Goal: Find specific page/section: Find specific page/section

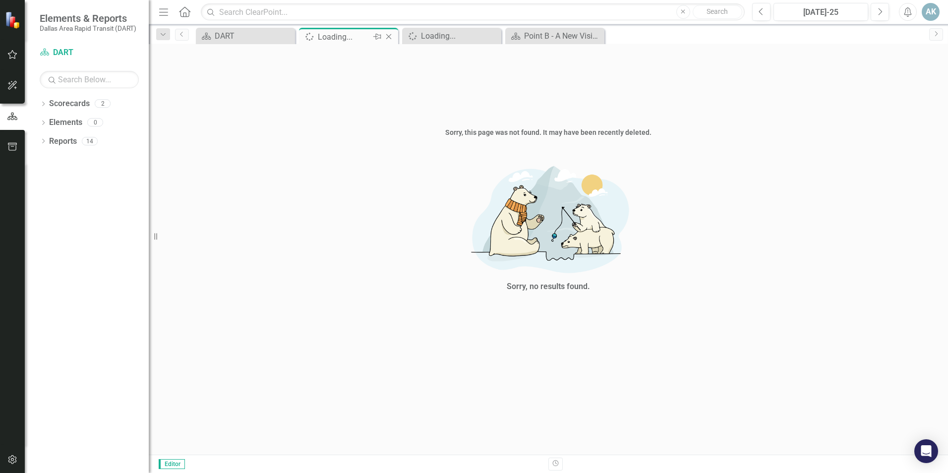
click at [388, 35] on icon "Close" at bounding box center [389, 37] width 10 height 8
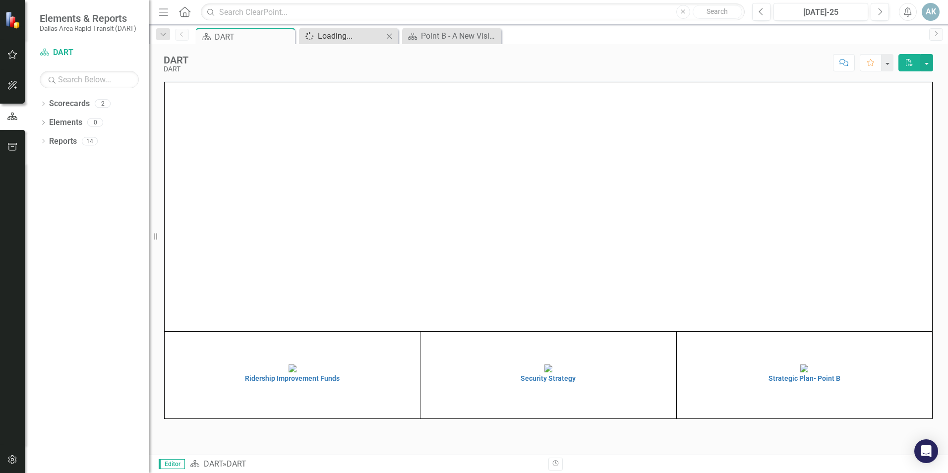
click at [350, 34] on div "Loading..." at bounding box center [350, 36] width 65 height 12
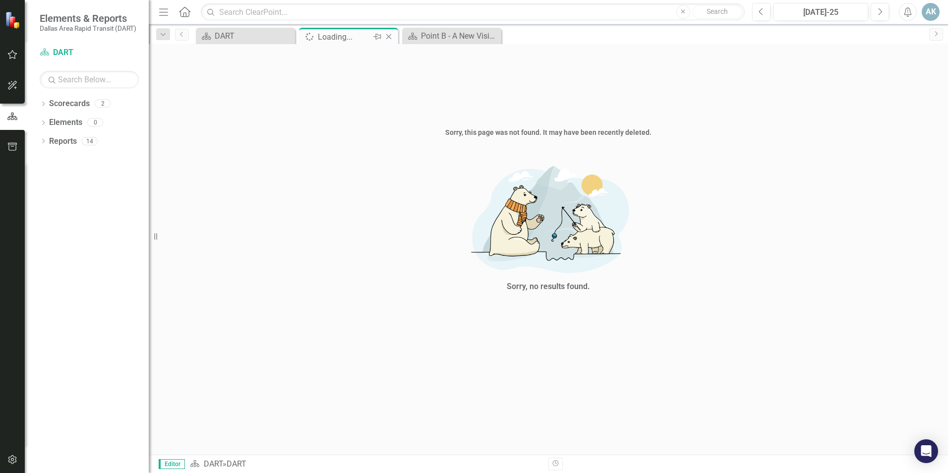
click at [386, 39] on icon "Close" at bounding box center [389, 37] width 10 height 8
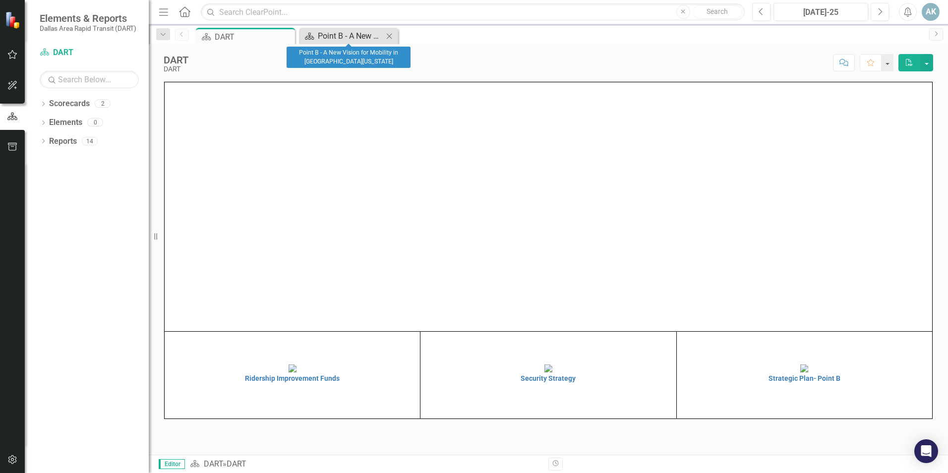
click at [358, 32] on div "Point B - A New Vision for Mobility in [GEOGRAPHIC_DATA][US_STATE]" at bounding box center [350, 36] width 65 height 12
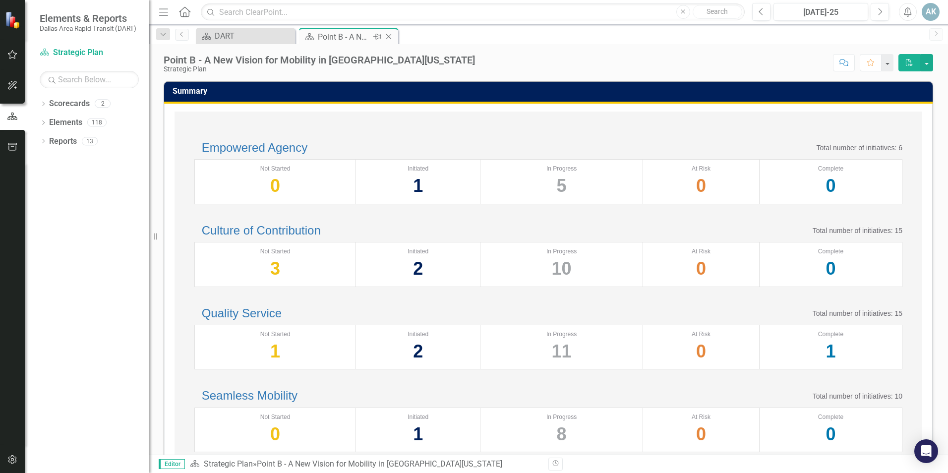
click at [390, 36] on icon "Close" at bounding box center [389, 37] width 10 height 8
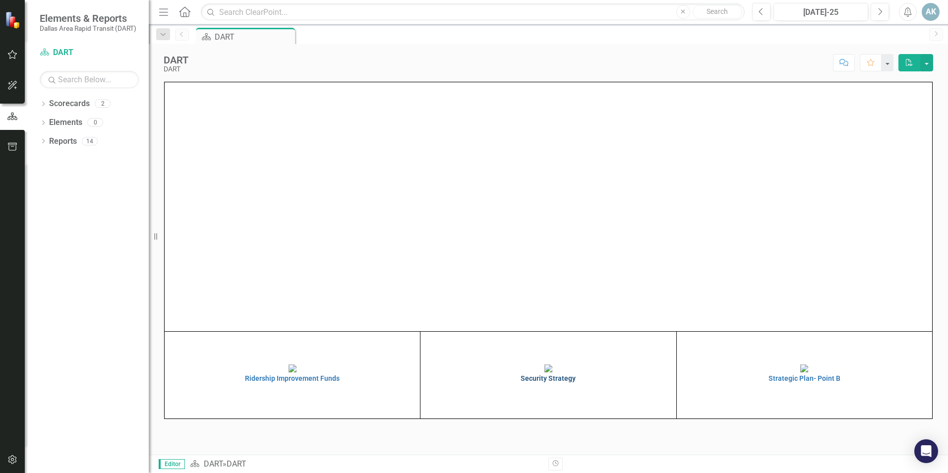
click at [543, 382] on h4 "Security Strategy" at bounding box center [548, 378] width 250 height 7
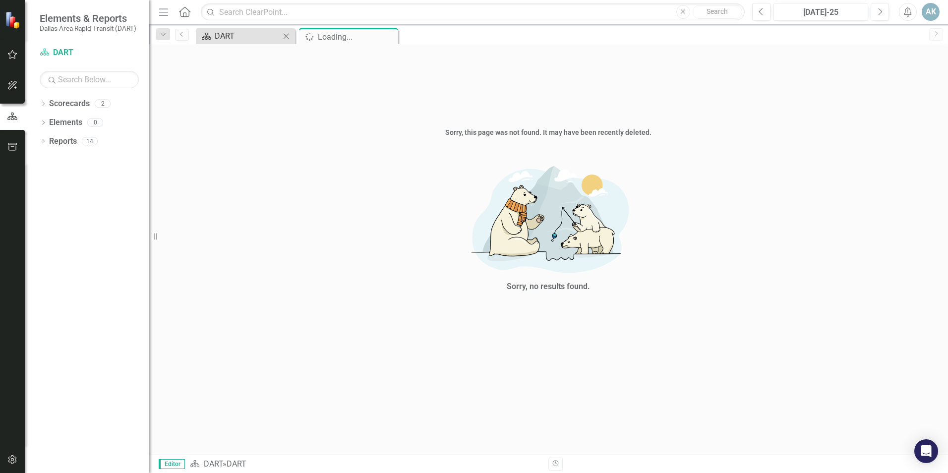
click at [240, 32] on div "DART" at bounding box center [247, 36] width 65 height 12
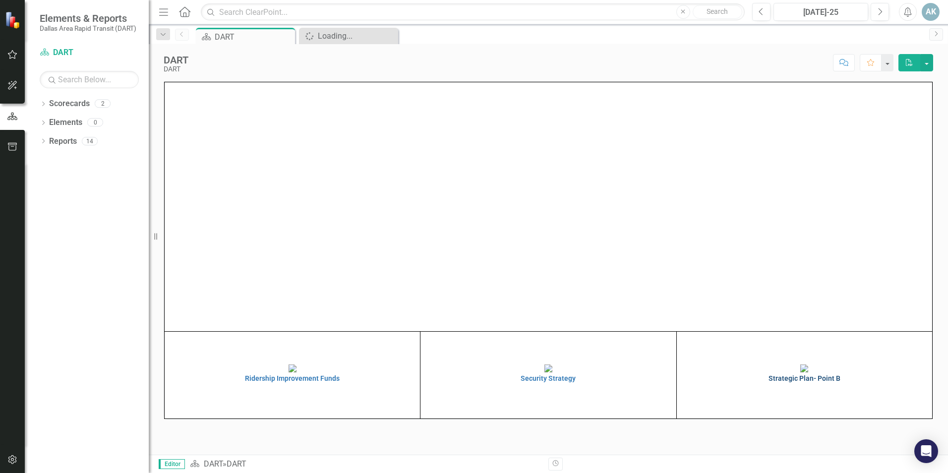
click at [803, 382] on h4 "Strategic Plan- Point B" at bounding box center [804, 378] width 250 height 7
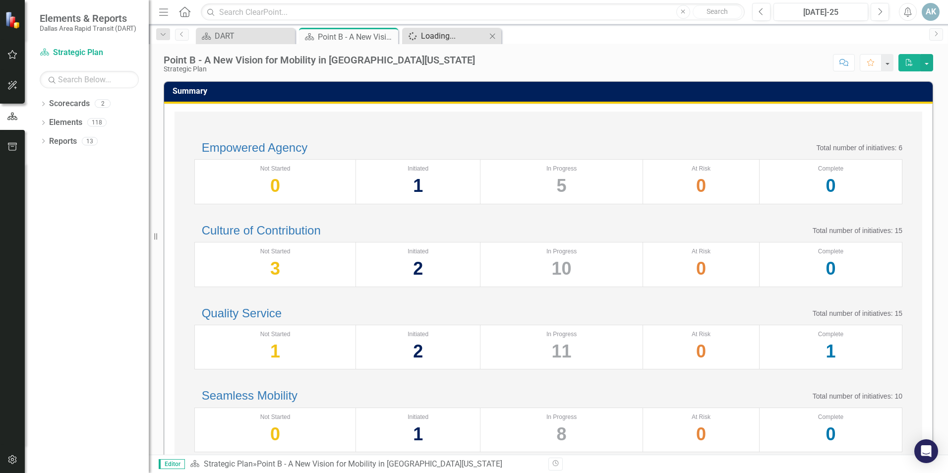
click at [448, 35] on div "Loading..." at bounding box center [453, 36] width 65 height 12
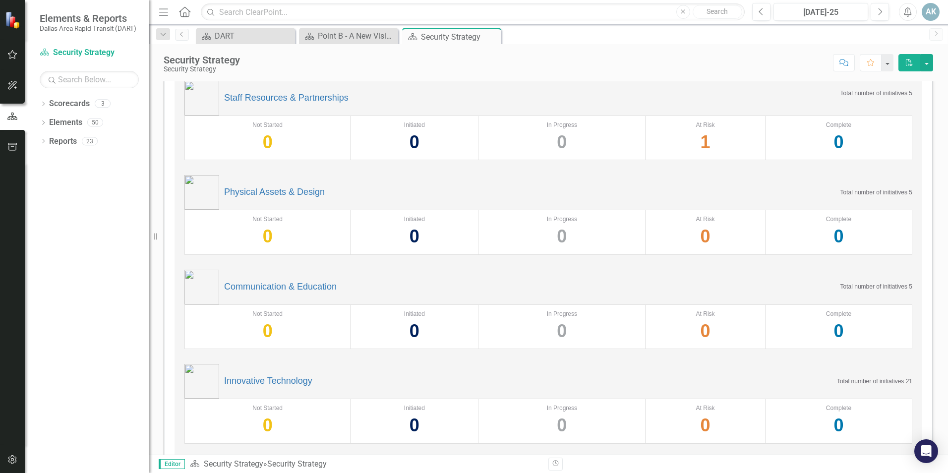
scroll to position [149, 0]
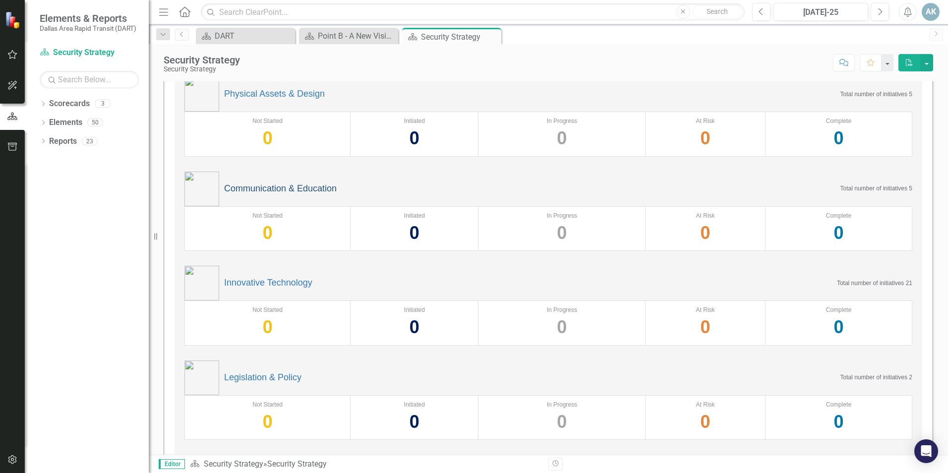
click at [267, 189] on link "Communication & Education" at bounding box center [280, 189] width 113 height 10
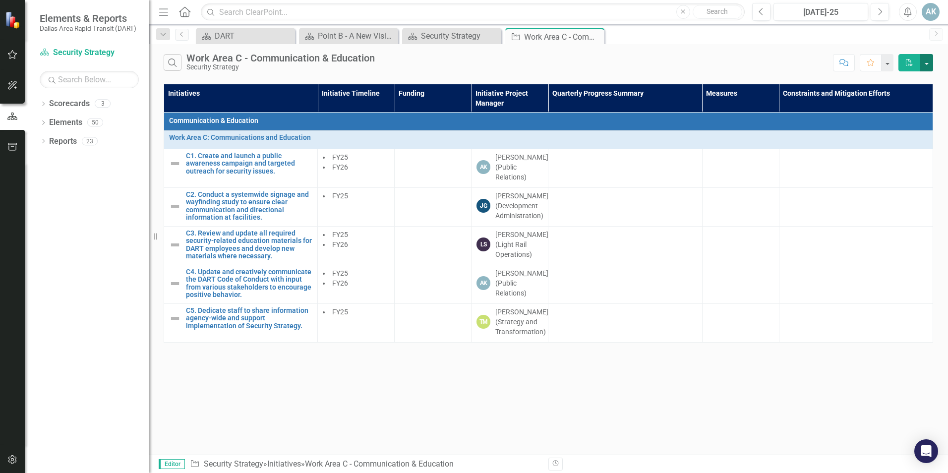
click at [929, 63] on button "button" at bounding box center [926, 62] width 13 height 17
click at [890, 67] on button "button" at bounding box center [887, 62] width 13 height 17
click at [783, 59] on div "Search Work Area C - Communication & Education Security Strategy" at bounding box center [496, 62] width 665 height 17
click at [633, 163] on div at bounding box center [624, 158] width 143 height 12
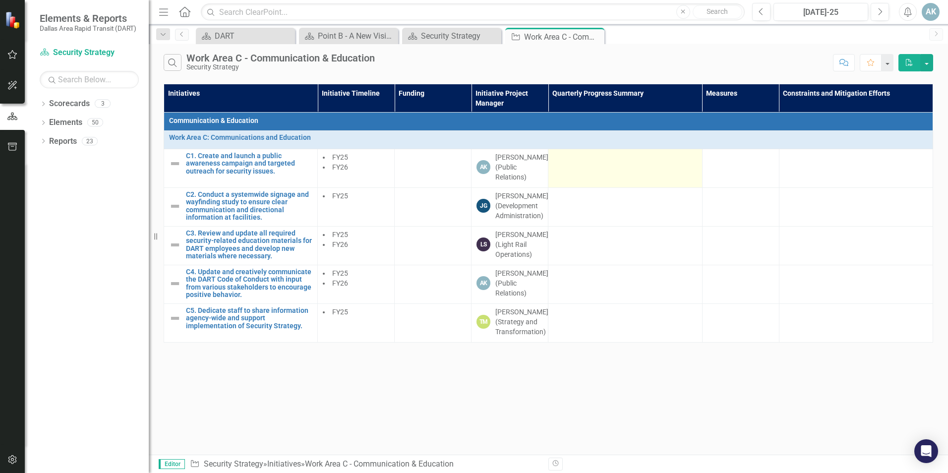
click at [635, 164] on td at bounding box center [625, 168] width 154 height 39
click at [566, 170] on td at bounding box center [625, 168] width 154 height 39
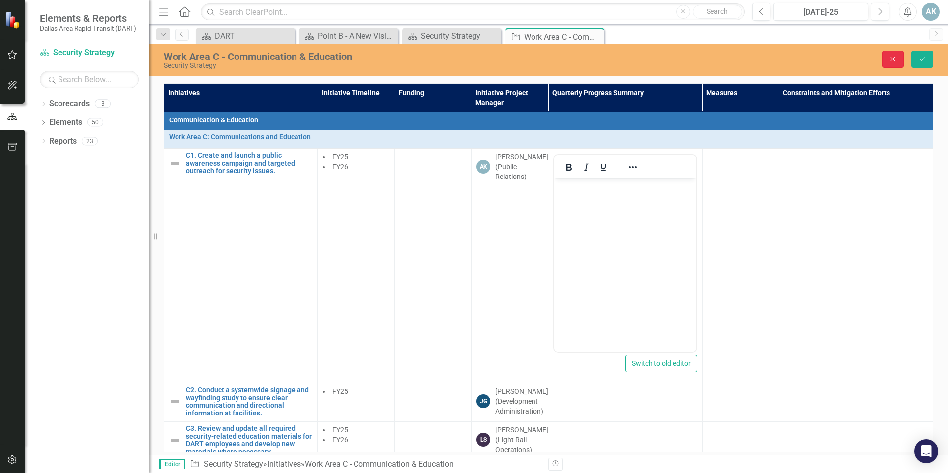
click at [897, 60] on icon "Close" at bounding box center [893, 59] width 9 height 7
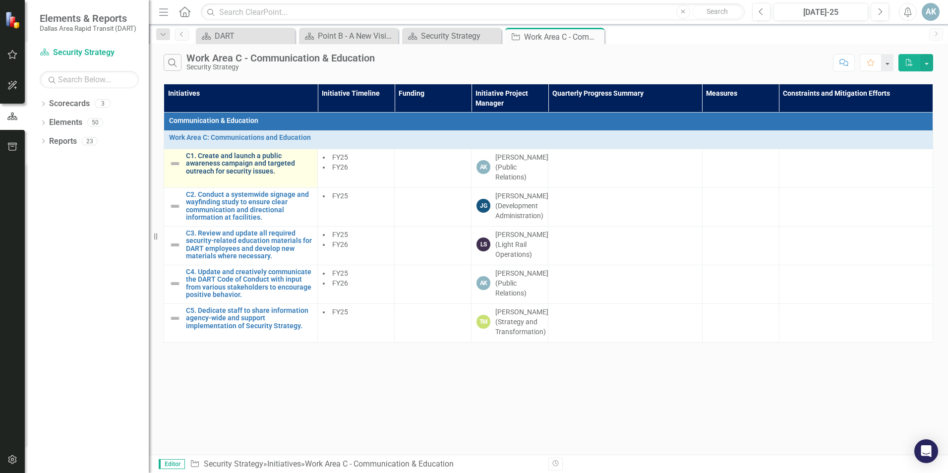
click at [245, 171] on link "C1. Create and launch a public awareness campaign and targeted outreach for sec…" at bounding box center [249, 163] width 126 height 23
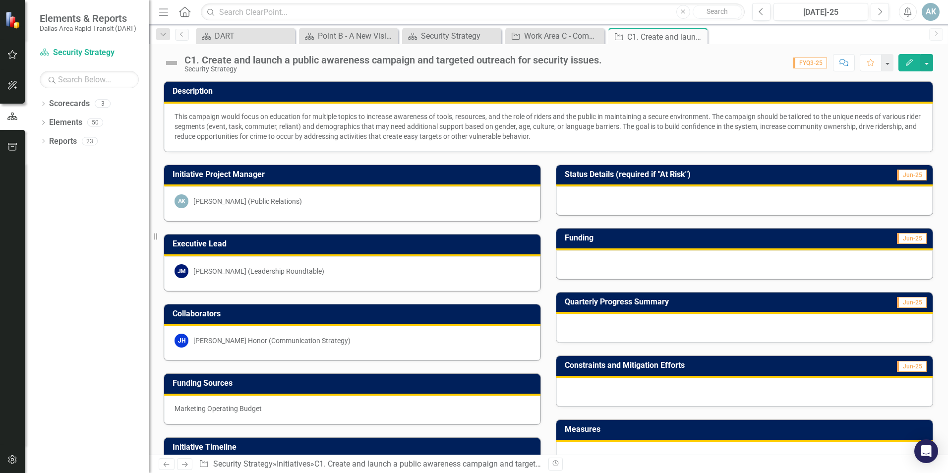
click at [862, 327] on div at bounding box center [744, 328] width 376 height 29
click at [901, 303] on span "Jun-25" at bounding box center [912, 302] width 30 height 11
click at [677, 321] on div at bounding box center [744, 328] width 376 height 29
